Goal: Communication & Community: Ask a question

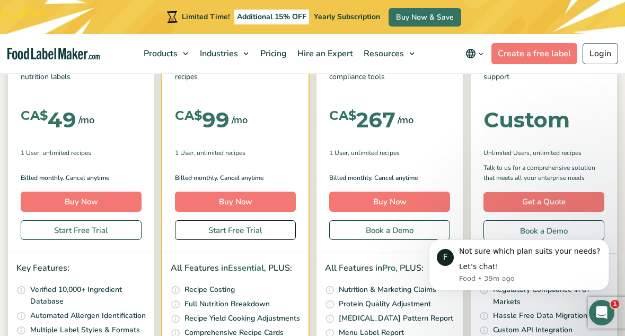
scroll to position [209, 0]
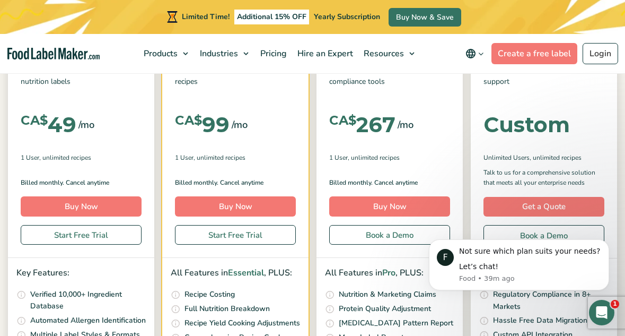
click at [599, 310] on icon "Open Intercom Messenger" at bounding box center [602, 313] width 18 height 18
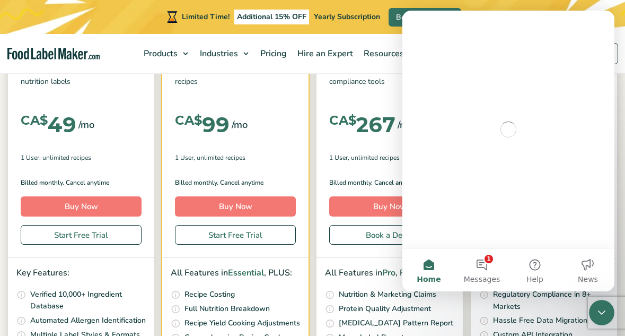
scroll to position [0, 0]
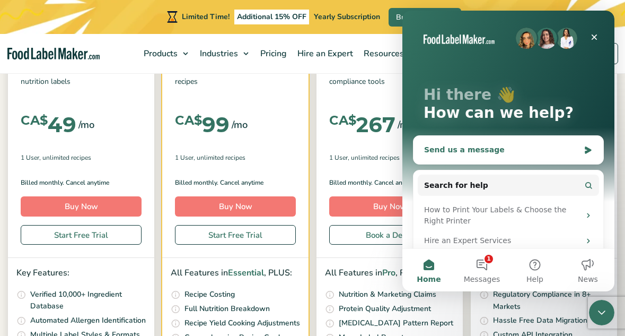
click at [468, 147] on div "Send us a message" at bounding box center [501, 149] width 155 height 11
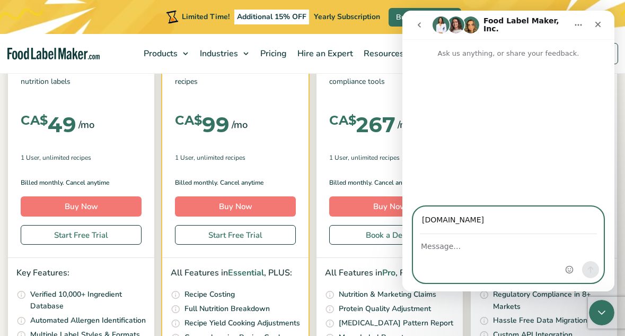
click at [459, 244] on textarea "Message…" at bounding box center [509, 243] width 190 height 18
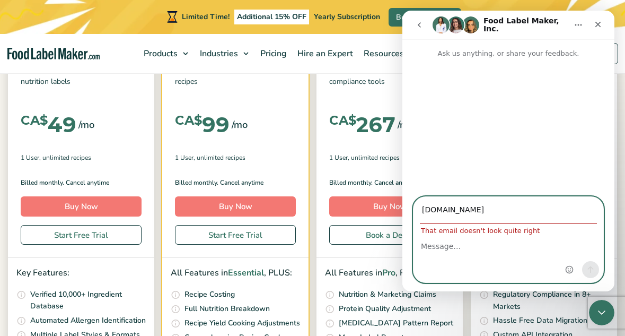
click at [501, 208] on input "[DOMAIN_NAME]" at bounding box center [508, 210] width 177 height 27
type input "[EMAIL_ADDRESS][DOMAIN_NAME]"
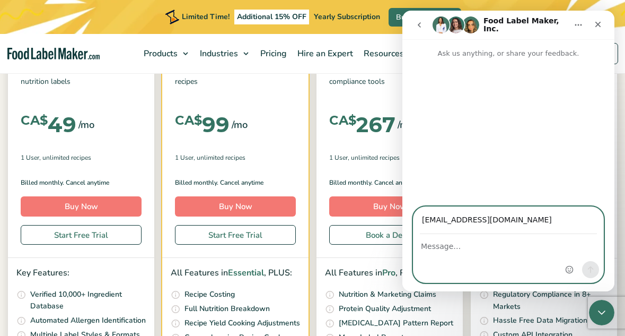
click at [461, 238] on textarea "Message…" at bounding box center [509, 243] width 190 height 18
click at [501, 246] on textarea "hello, any discount for subscription?" at bounding box center [509, 243] width 190 height 18
type textarea "hello, any discount for monthly subscription?"
click at [595, 268] on icon "Send a message…" at bounding box center [591, 269] width 8 height 8
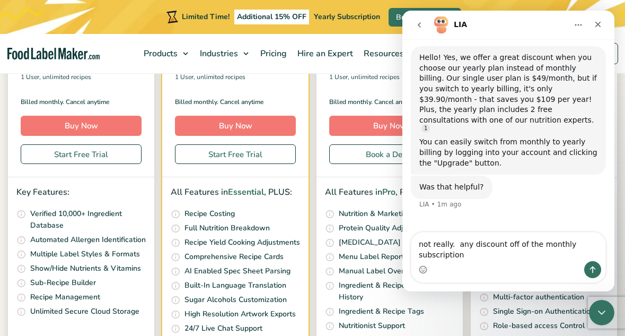
scroll to position [330, 0]
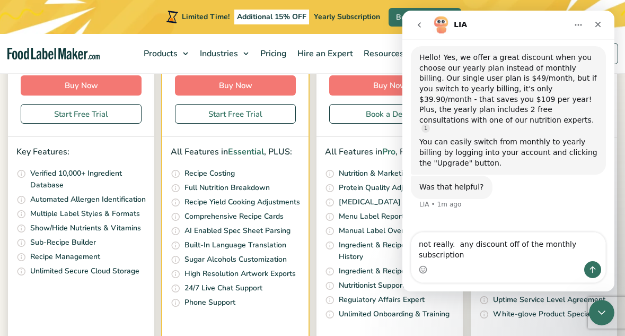
click at [568, 249] on textarea "not really. any discount off of the monthly subscription" at bounding box center [509, 246] width 194 height 29
click at [571, 242] on textarea "not really. any discount off of the monthly subscription" at bounding box center [509, 246] width 194 height 29
click at [510, 256] on textarea "not really. any discount off of the monthly (month to month) subscription" at bounding box center [509, 246] width 194 height 29
type textarea "not really. any discount off of the monthly (month to month) subscription?"
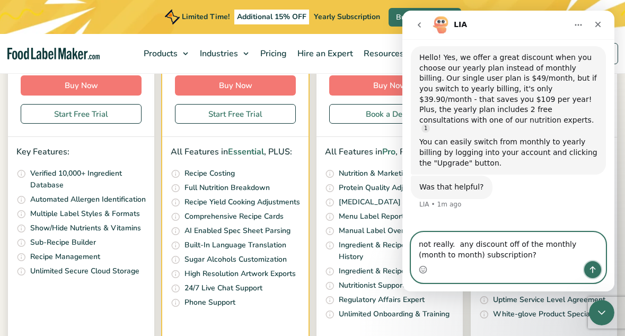
click at [592, 267] on icon "Send a message…" at bounding box center [593, 269] width 6 height 7
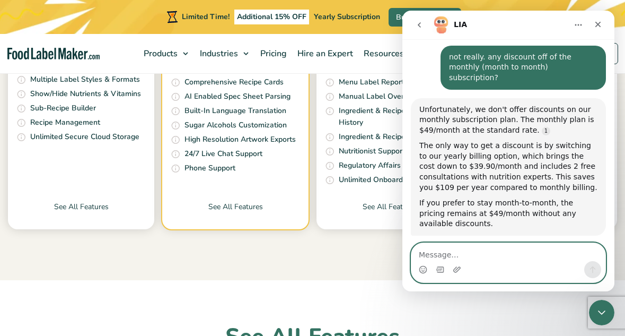
scroll to position [243, 0]
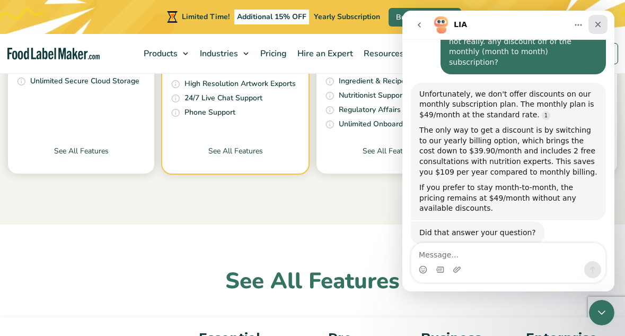
click at [599, 21] on icon "Close" at bounding box center [598, 24] width 8 height 8
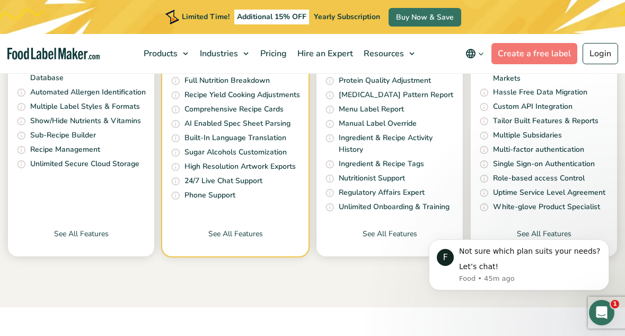
scroll to position [0, 0]
